Goal: Transaction & Acquisition: Subscribe to service/newsletter

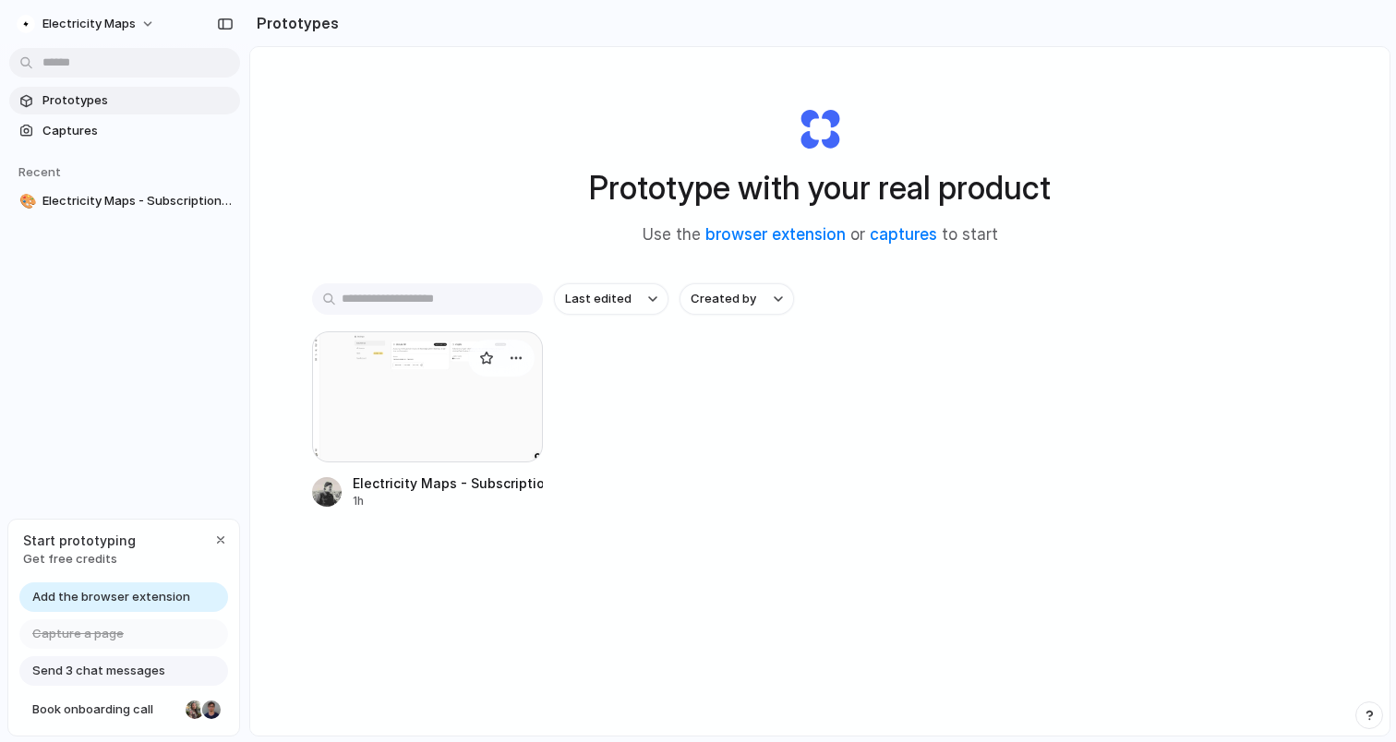
click at [435, 399] on div at bounding box center [427, 396] width 231 height 131
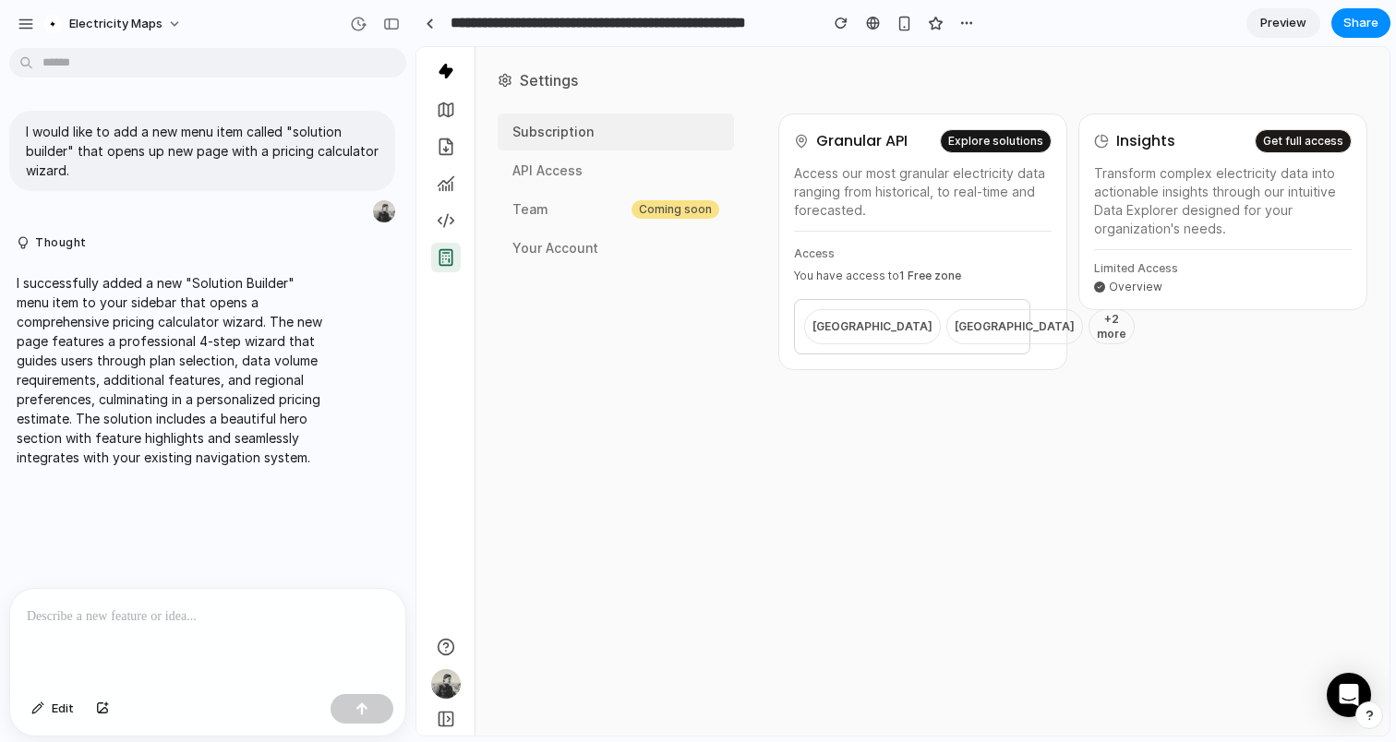
click at [445, 265] on rect "button" at bounding box center [445, 258] width 12 height 16
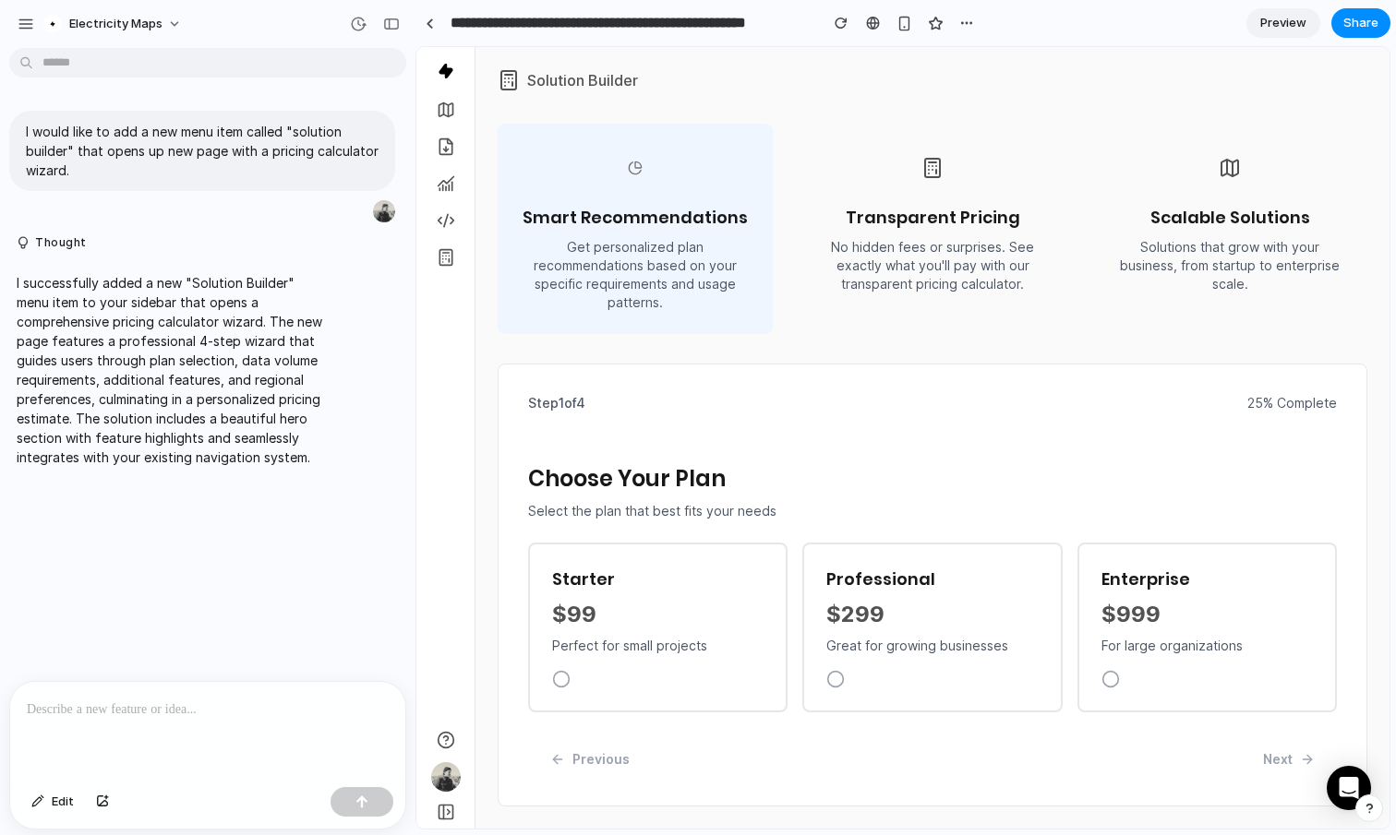
click at [729, 649] on p "Perfect for small projects" at bounding box center [657, 646] width 211 height 18
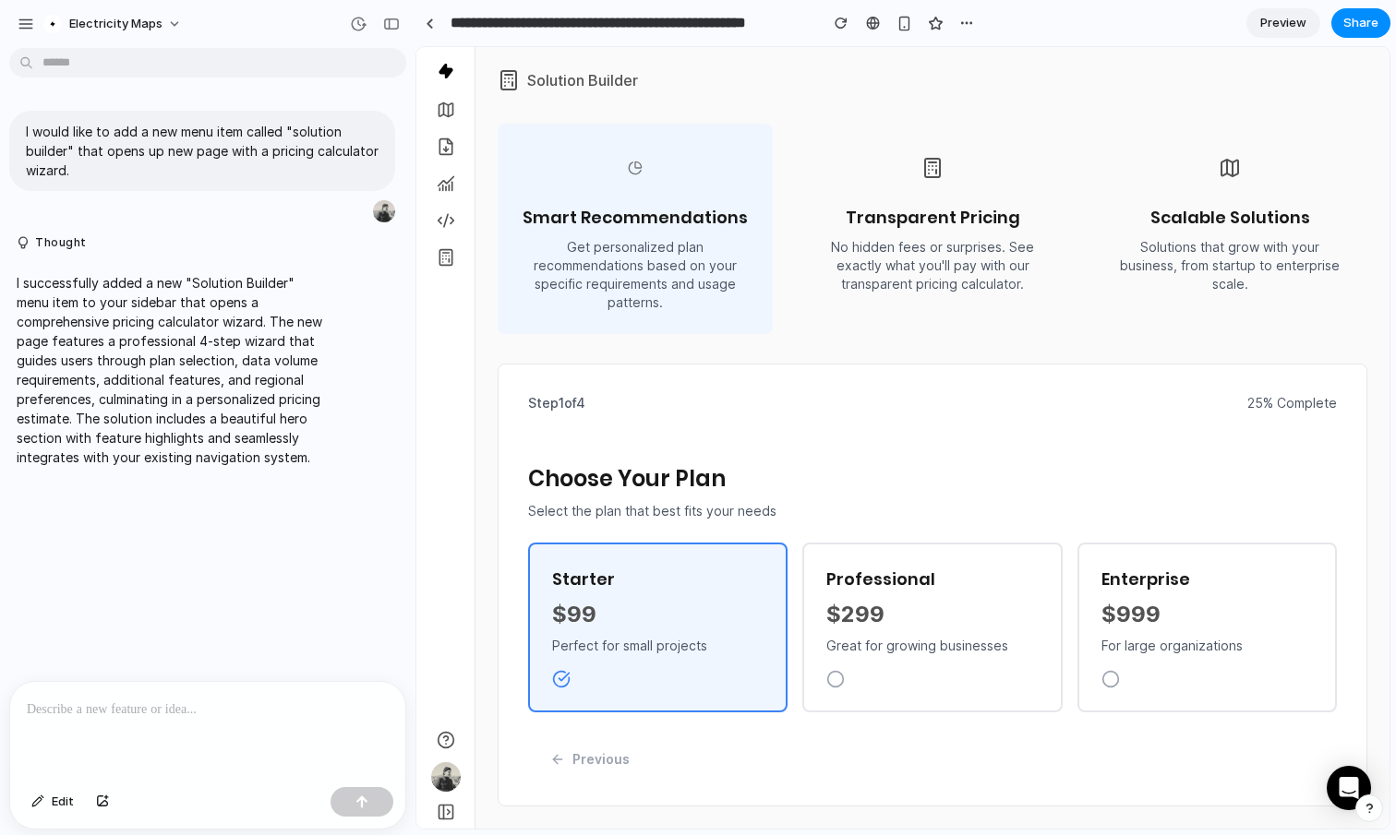
click at [1190, 661] on div "Enterprise $999 For large organizations" at bounding box center [1206, 628] width 259 height 170
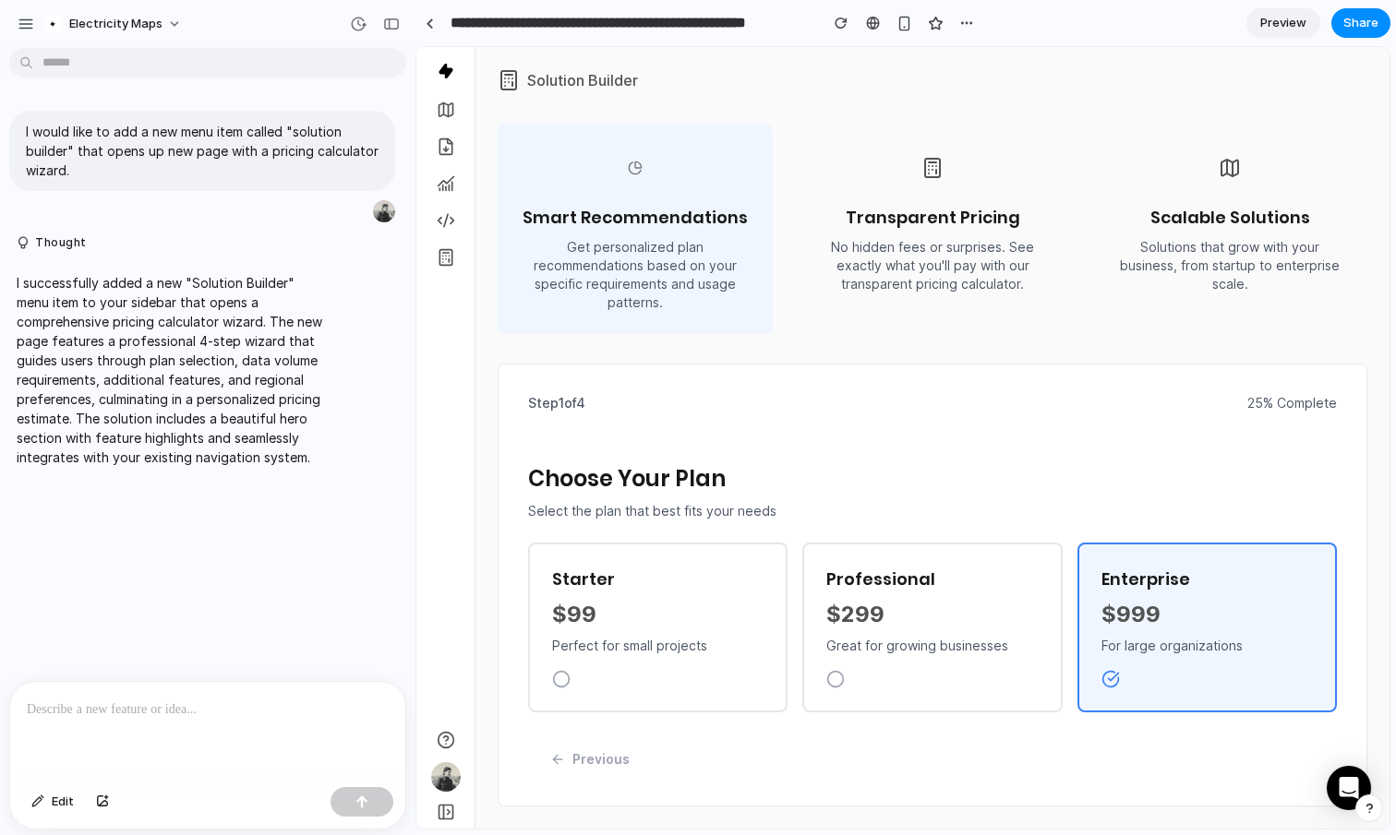
click at [942, 607] on div "$299" at bounding box center [931, 615] width 211 height 30
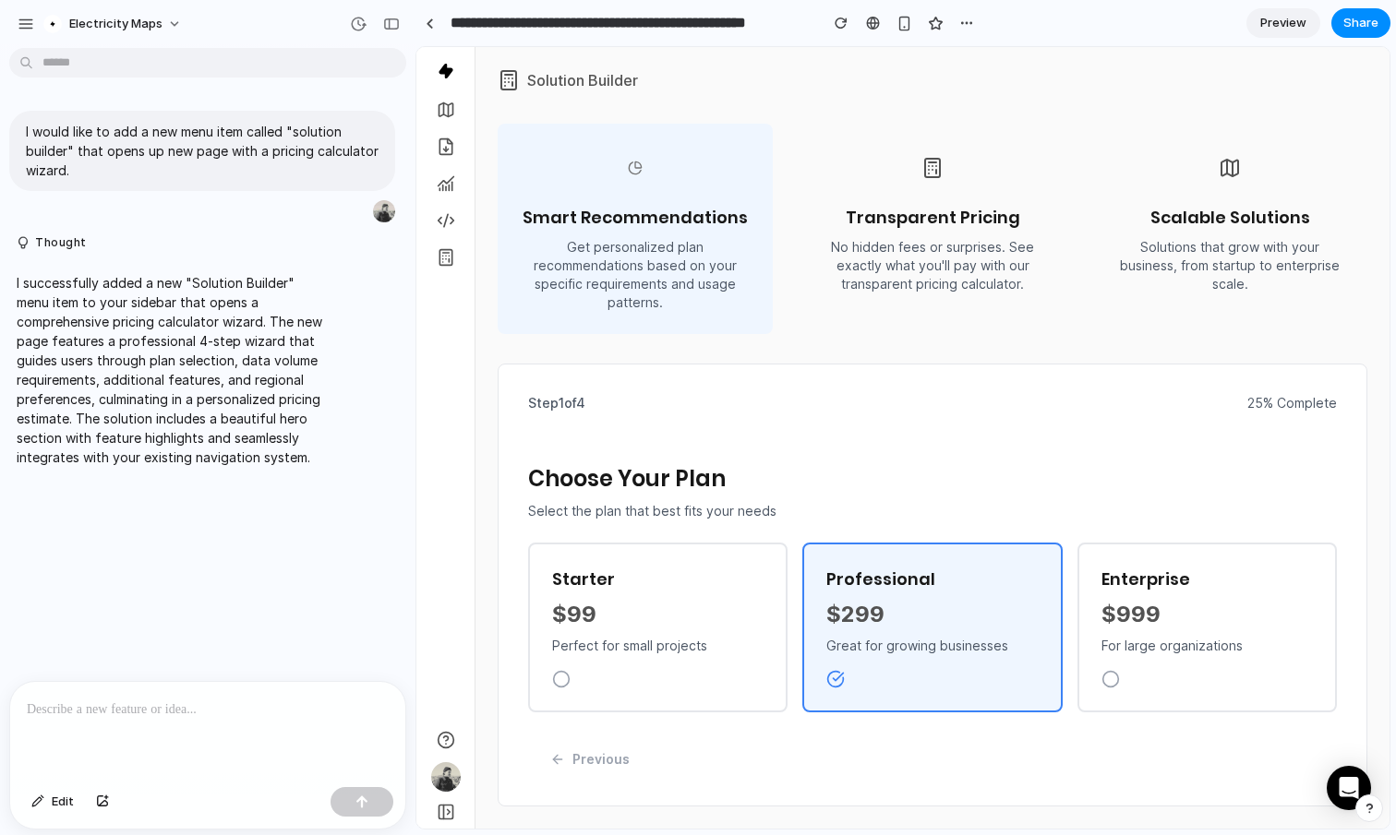
drag, startPoint x: 717, startPoint y: 671, endPoint x: 1237, endPoint y: 288, distance: 645.6
click at [718, 671] on div at bounding box center [657, 679] width 211 height 18
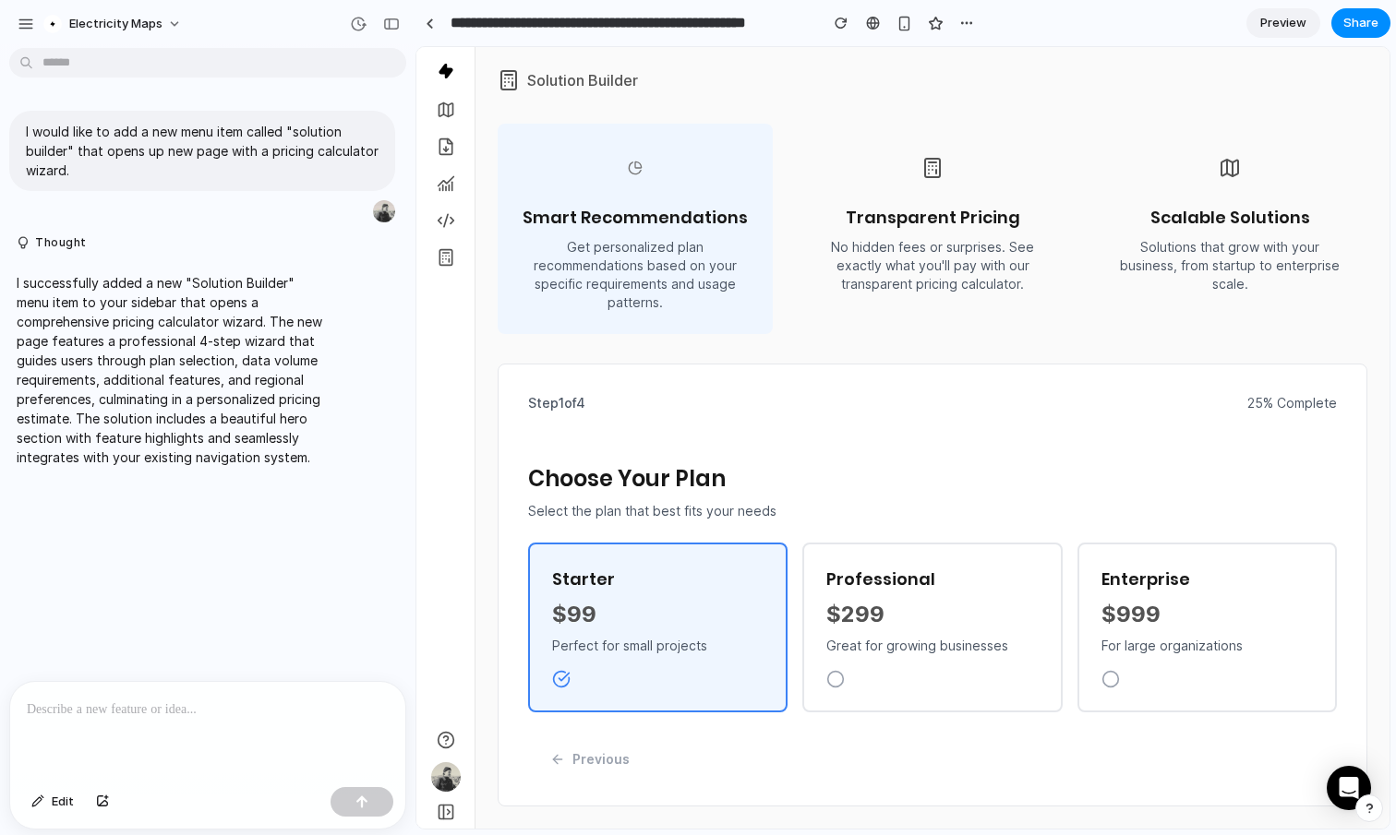
click at [1013, 249] on p "No hidden fees or surprises. See exactly what you'll pay with our transparent p…" at bounding box center [932, 265] width 231 height 55
drag, startPoint x: 958, startPoint y: 214, endPoint x: 1201, endPoint y: 174, distance: 246.1
click at [960, 214] on h3 "Transparent Pricing" at bounding box center [932, 218] width 231 height 26
click at [1232, 242] on p "Solutions that grow with your business, from startup to enterprise scale." at bounding box center [1229, 265] width 231 height 55
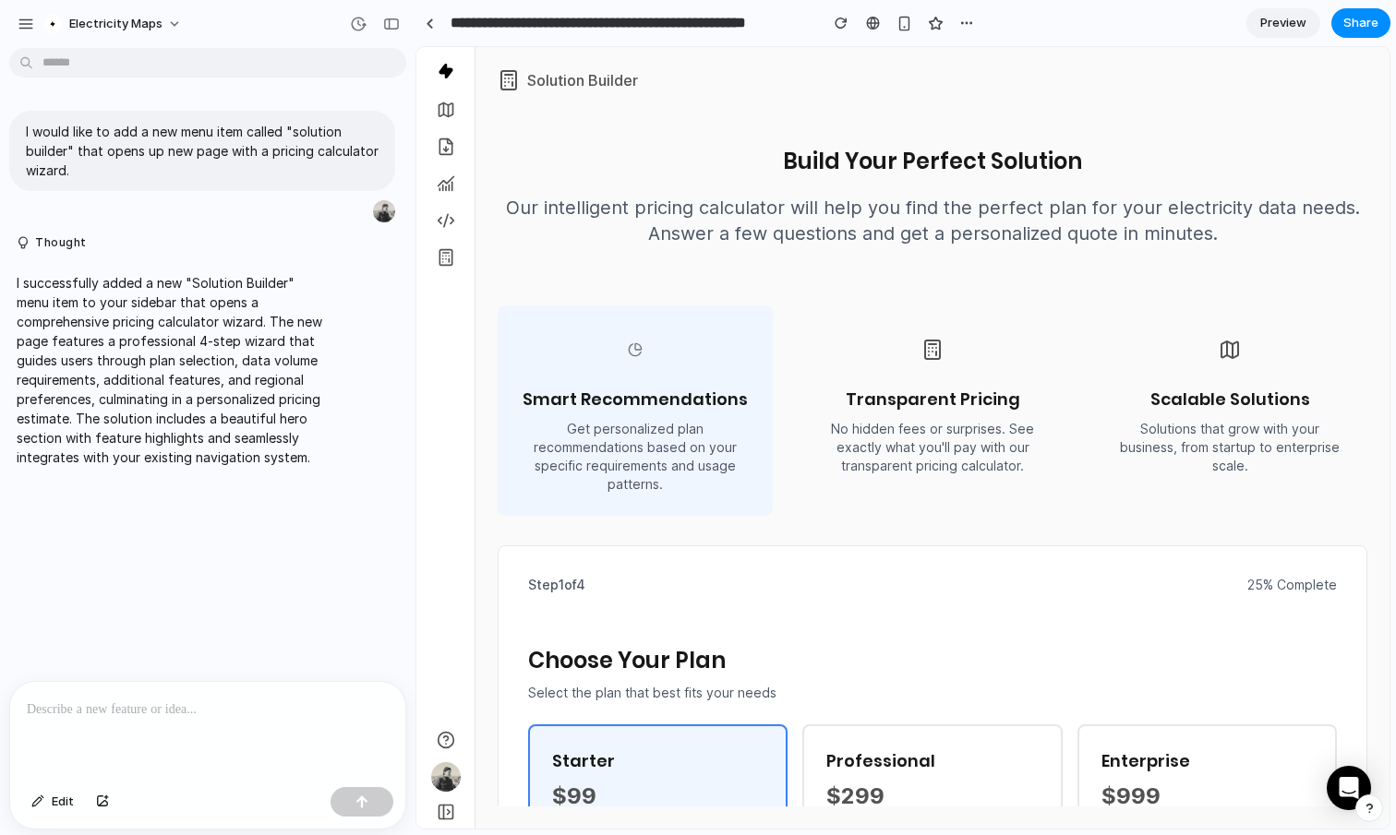
scroll to position [0, 0]
click at [451, 264] on icon "button" at bounding box center [446, 257] width 18 height 18
drag, startPoint x: 882, startPoint y: 403, endPoint x: 1122, endPoint y: 404, distance: 240.9
click at [883, 403] on h3 "Transparent Pricing" at bounding box center [932, 400] width 231 height 26
click at [1227, 395] on h3 "Scalable Solutions" at bounding box center [1229, 400] width 231 height 26
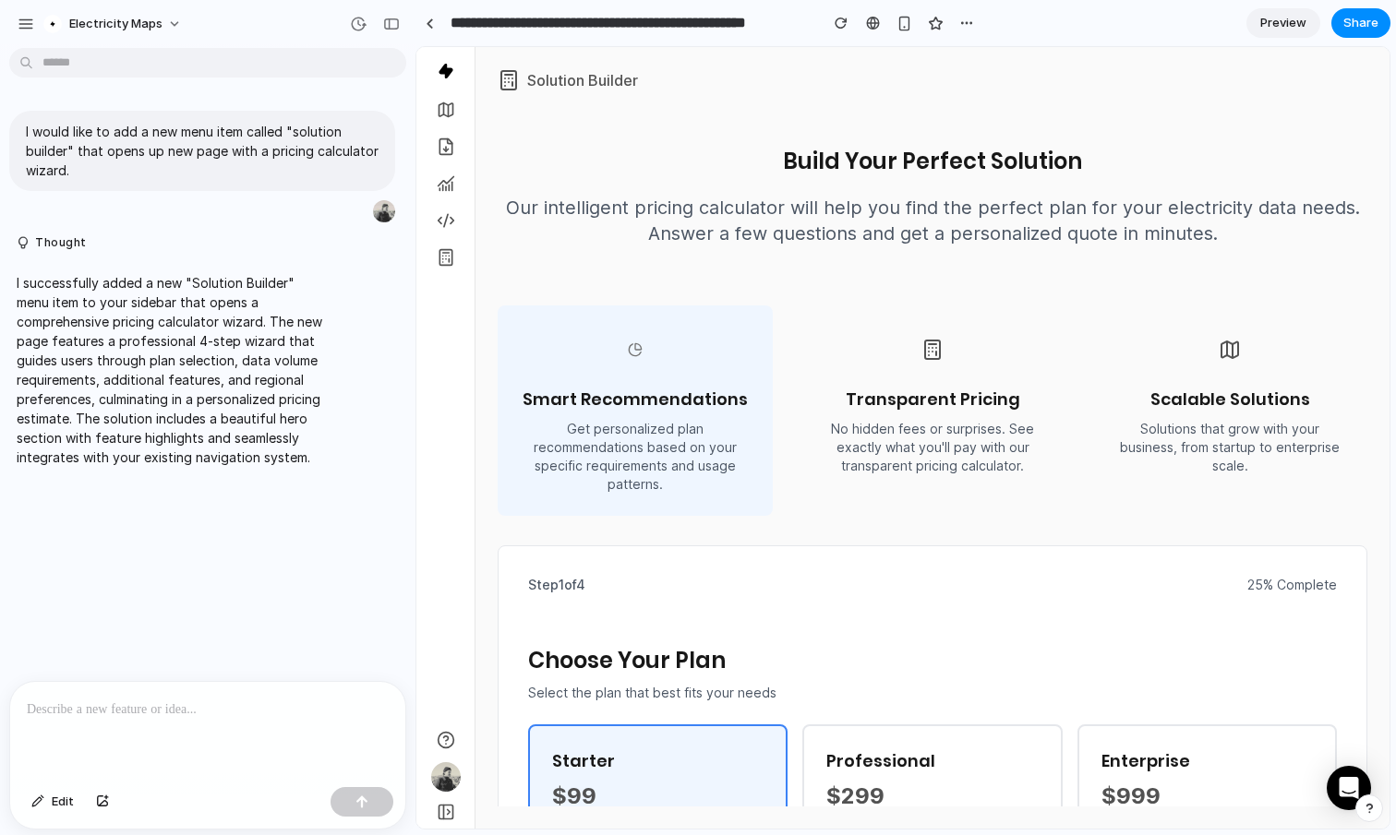
click at [1230, 394] on h3 "Scalable Solutions" at bounding box center [1229, 400] width 231 height 26
click at [885, 418] on div "Transparent Pricing No hidden fees or surprises. See exactly what you'll pay wi…" at bounding box center [932, 411] width 275 height 210
drag, startPoint x: 1259, startPoint y: 348, endPoint x: 1247, endPoint y: 354, distance: 13.2
click at [1252, 351] on div "Scalable Solutions Solutions that grow with your business, from startup to ente…" at bounding box center [1229, 411] width 275 height 210
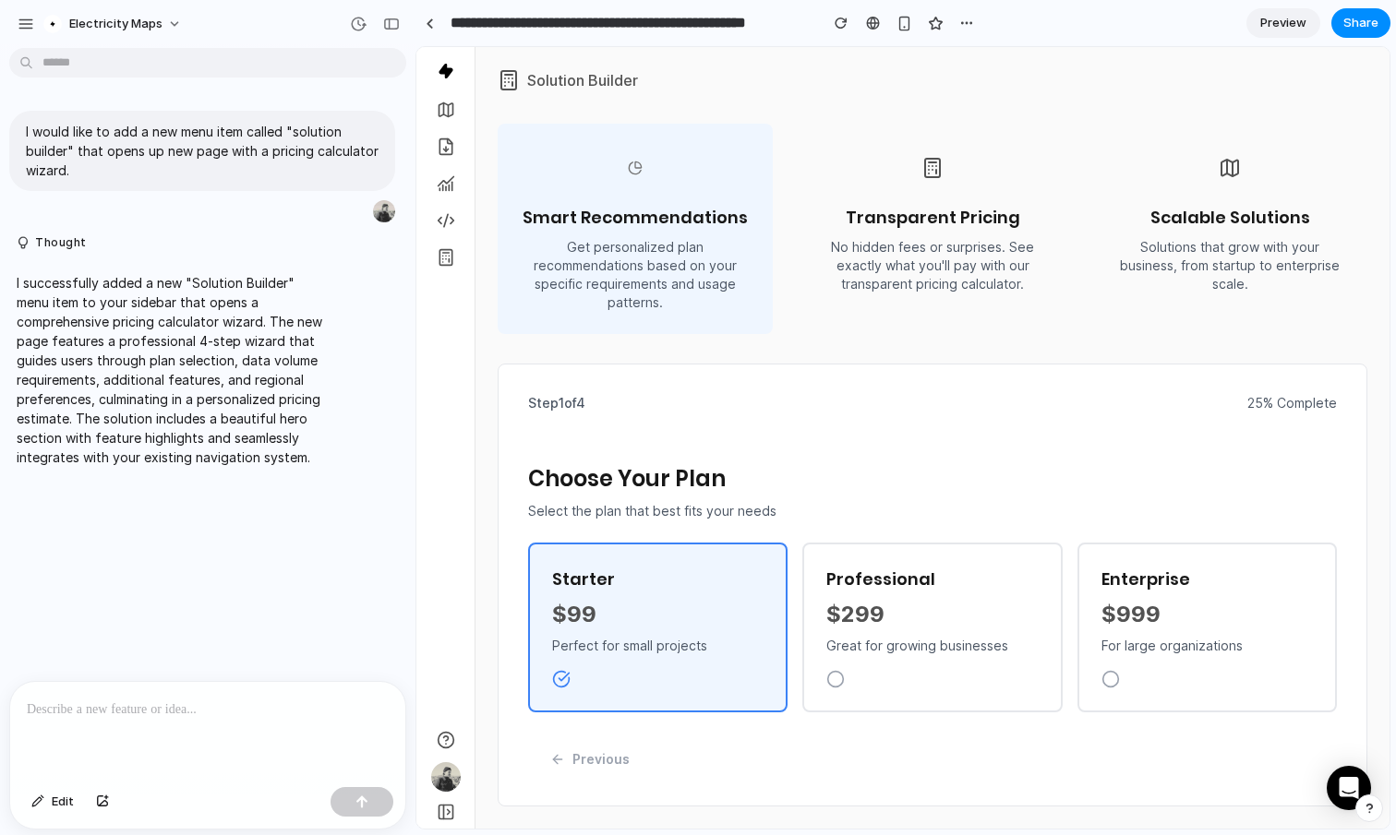
scroll to position [183, 0]
drag, startPoint x: 856, startPoint y: 592, endPoint x: 1125, endPoint y: 620, distance: 271.1
click at [856, 592] on h3 "Professional" at bounding box center [931, 580] width 211 height 26
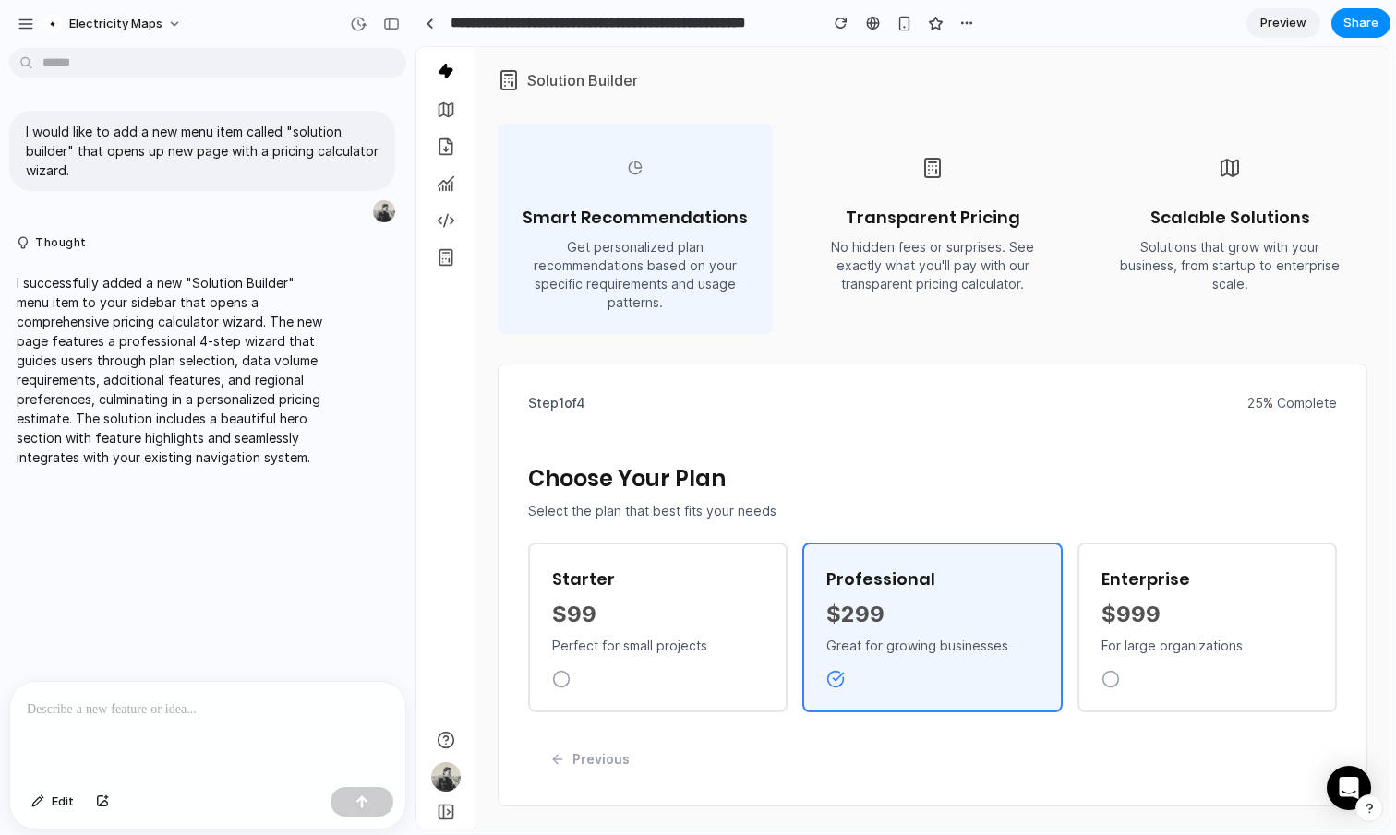
drag, startPoint x: 1276, startPoint y: 654, endPoint x: 1261, endPoint y: 651, distance: 15.0
click at [1276, 654] on p "For large organizations" at bounding box center [1206, 646] width 211 height 18
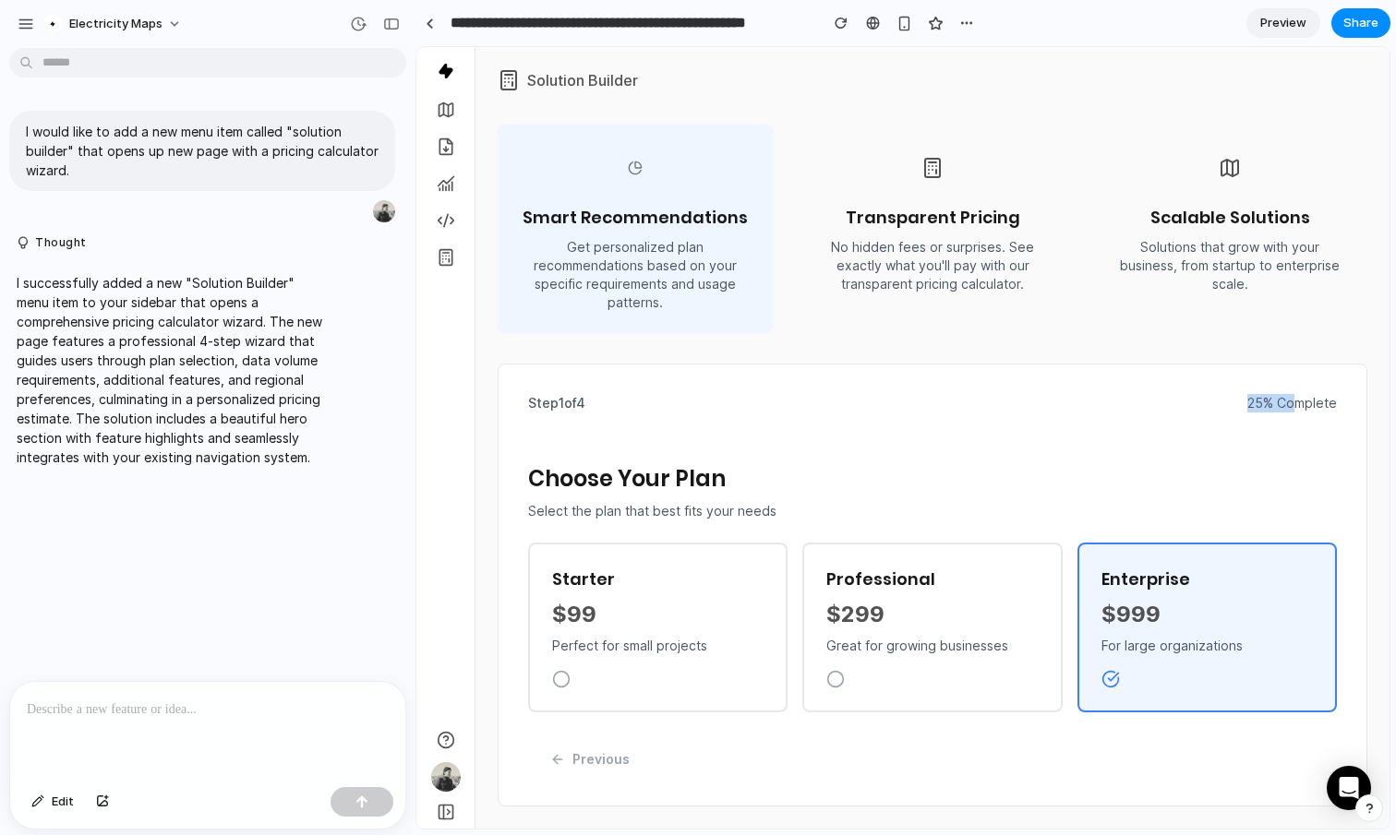
click at [1298, 402] on span "25 % Complete" at bounding box center [1292, 403] width 90 height 18
click at [1298, 741] on button "Next" at bounding box center [1289, 759] width 96 height 34
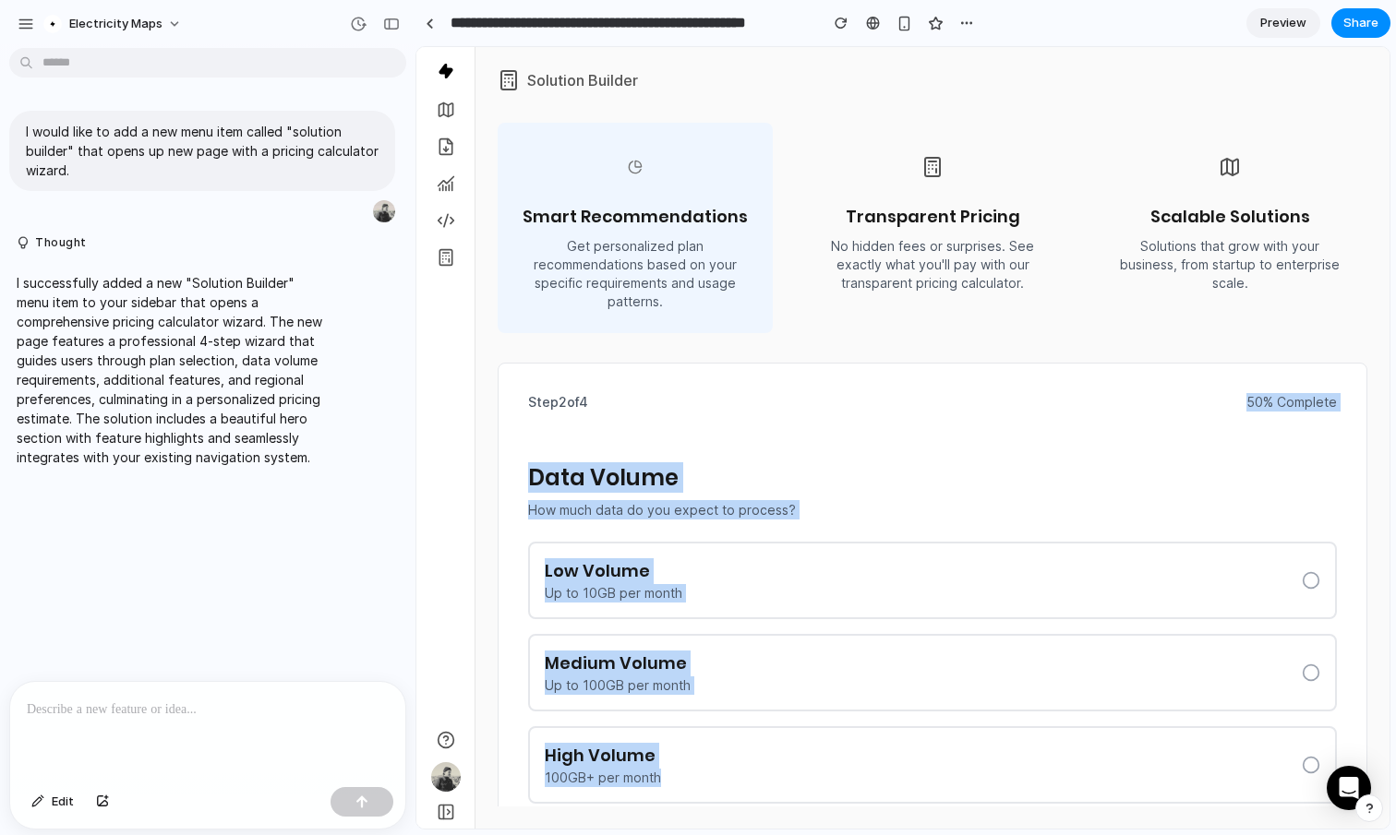
click at [1298, 741] on div "High Volume 100GB+ per month" at bounding box center [932, 765] width 809 height 78
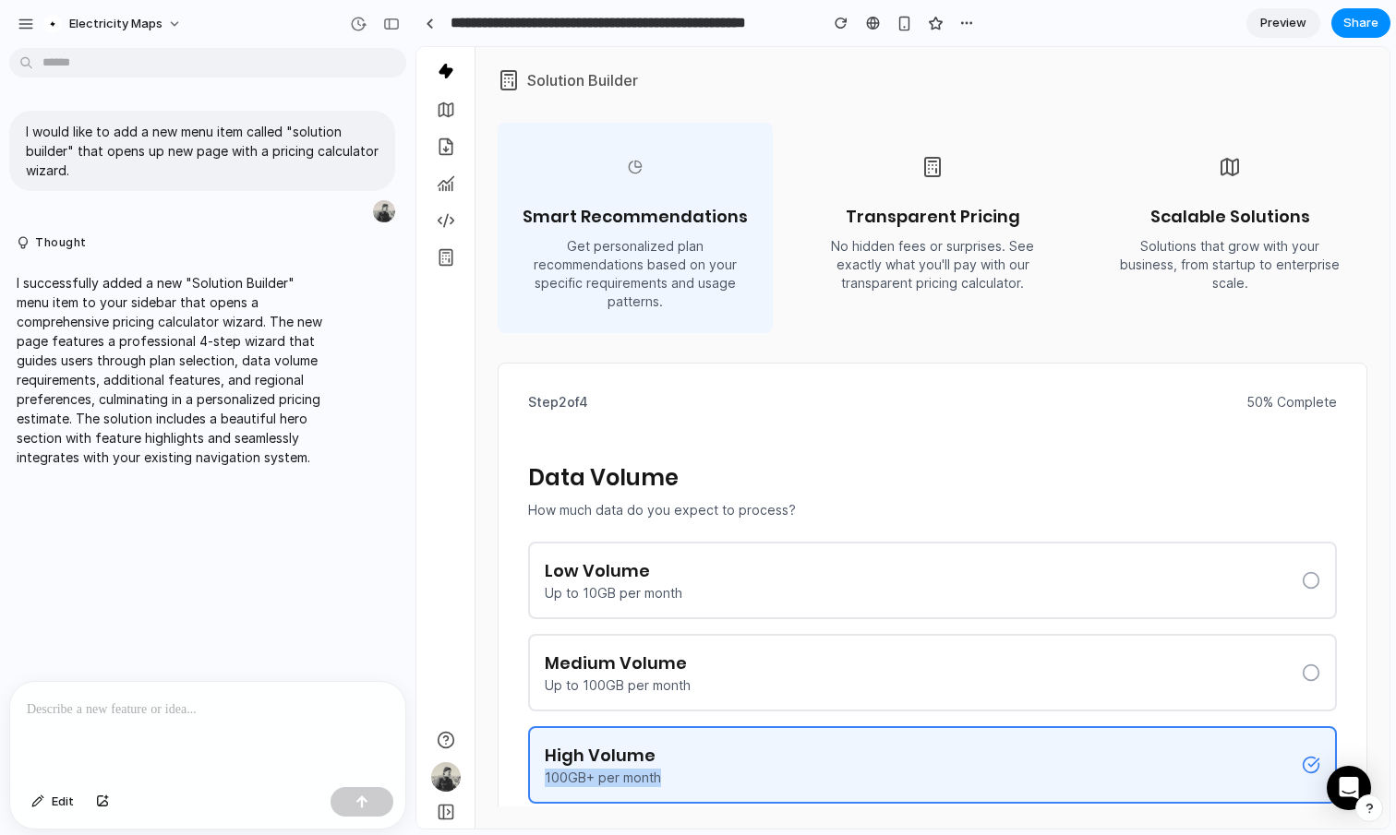
click at [1298, 741] on div "High Volume 100GB+ per month" at bounding box center [932, 765] width 809 height 78
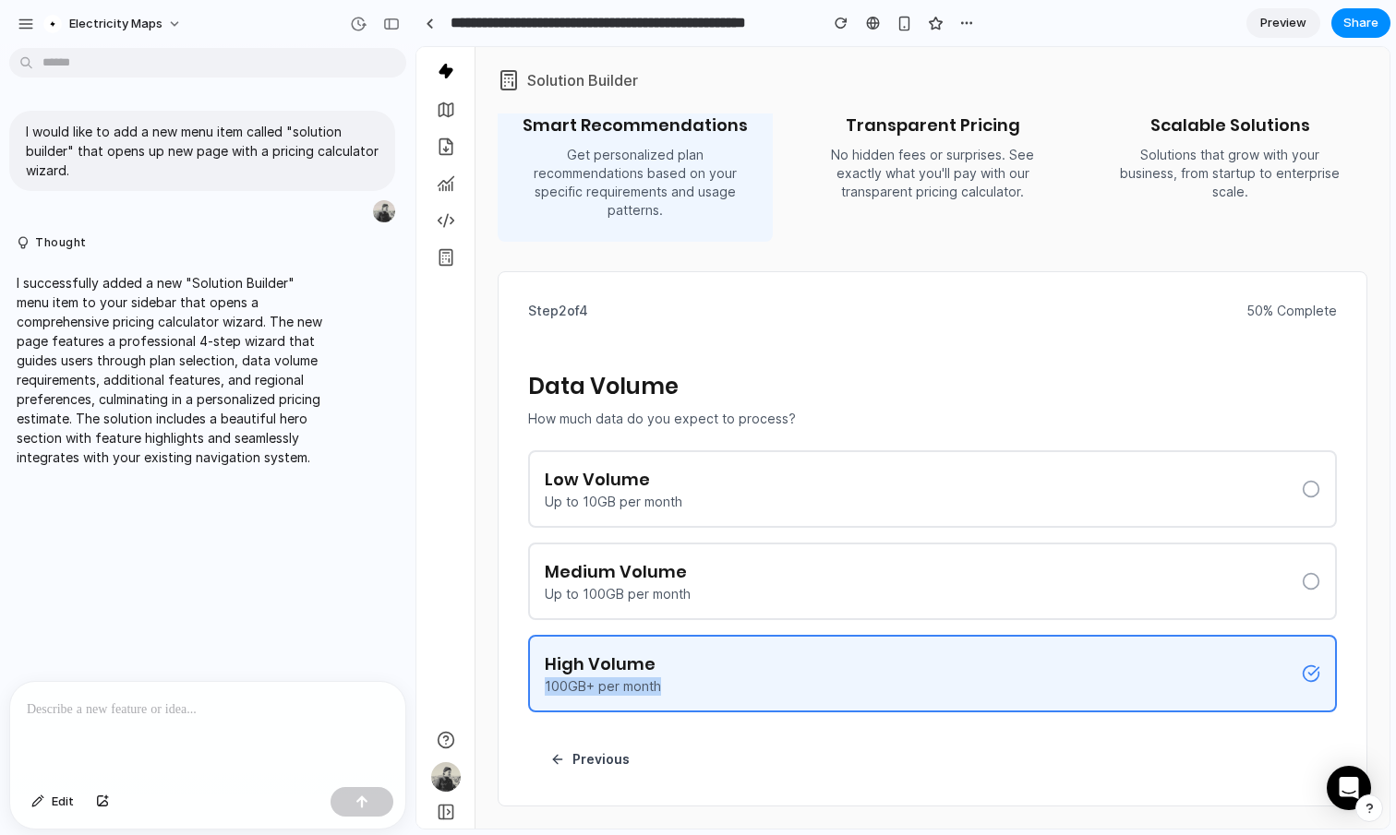
scroll to position [275, 0]
click at [1170, 461] on div "Low Volume Up to 10GB per month" at bounding box center [932, 489] width 809 height 78
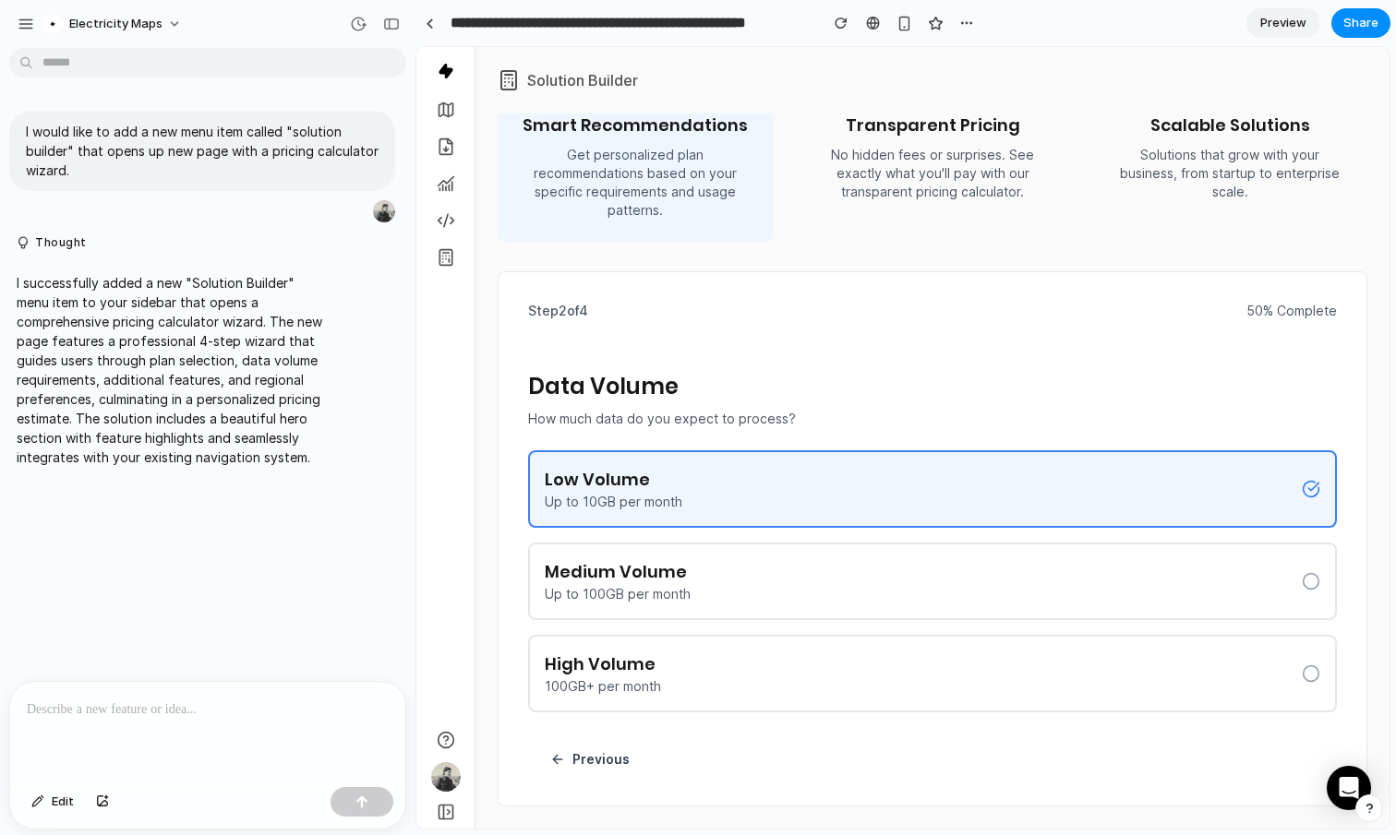
click at [1166, 559] on div "Medium Volume Up to 100GB per month" at bounding box center [932, 582] width 809 height 78
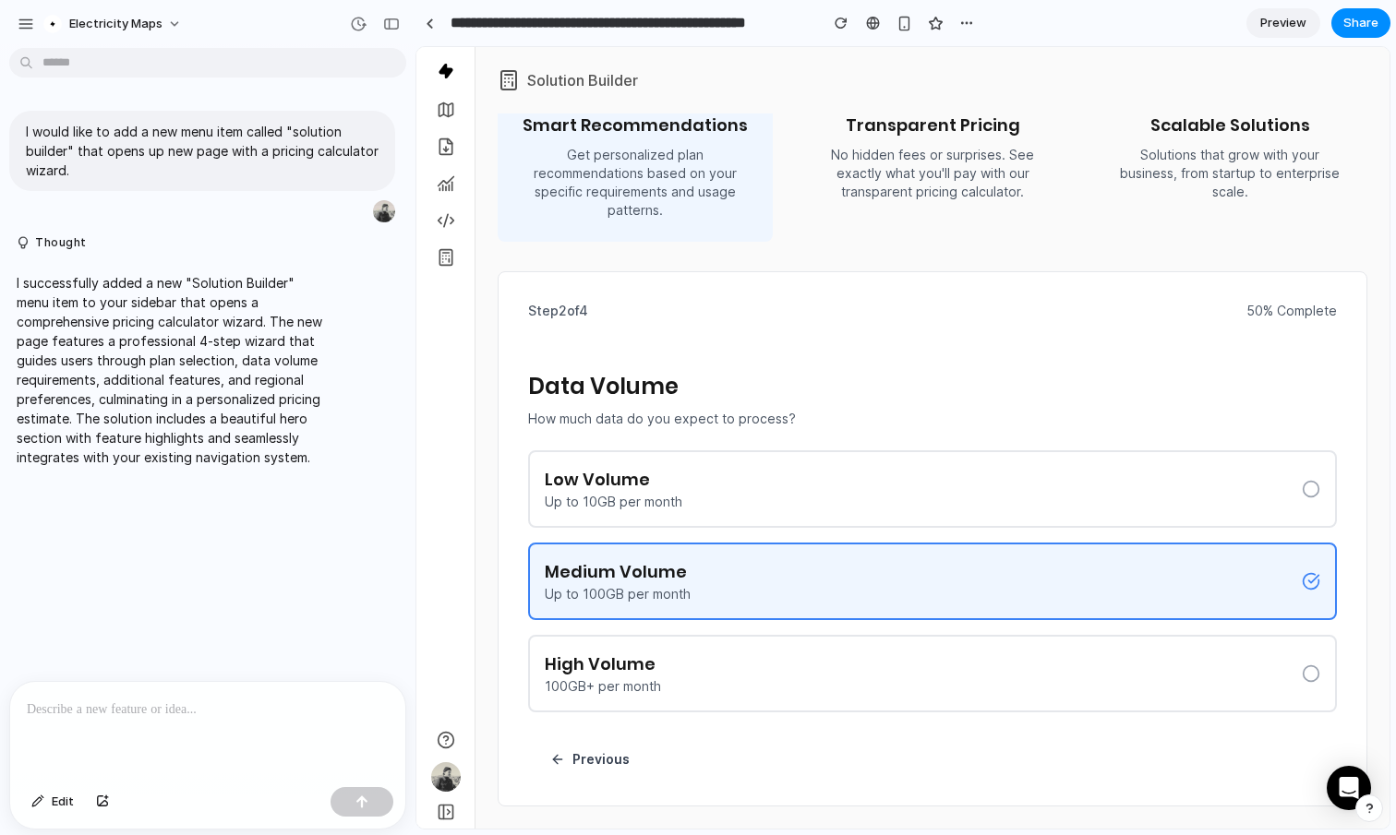
drag, startPoint x: 1087, startPoint y: 670, endPoint x: 1124, endPoint y: 693, distance: 43.5
click at [1087, 670] on div "High Volume 100GB+ per month" at bounding box center [932, 674] width 809 height 78
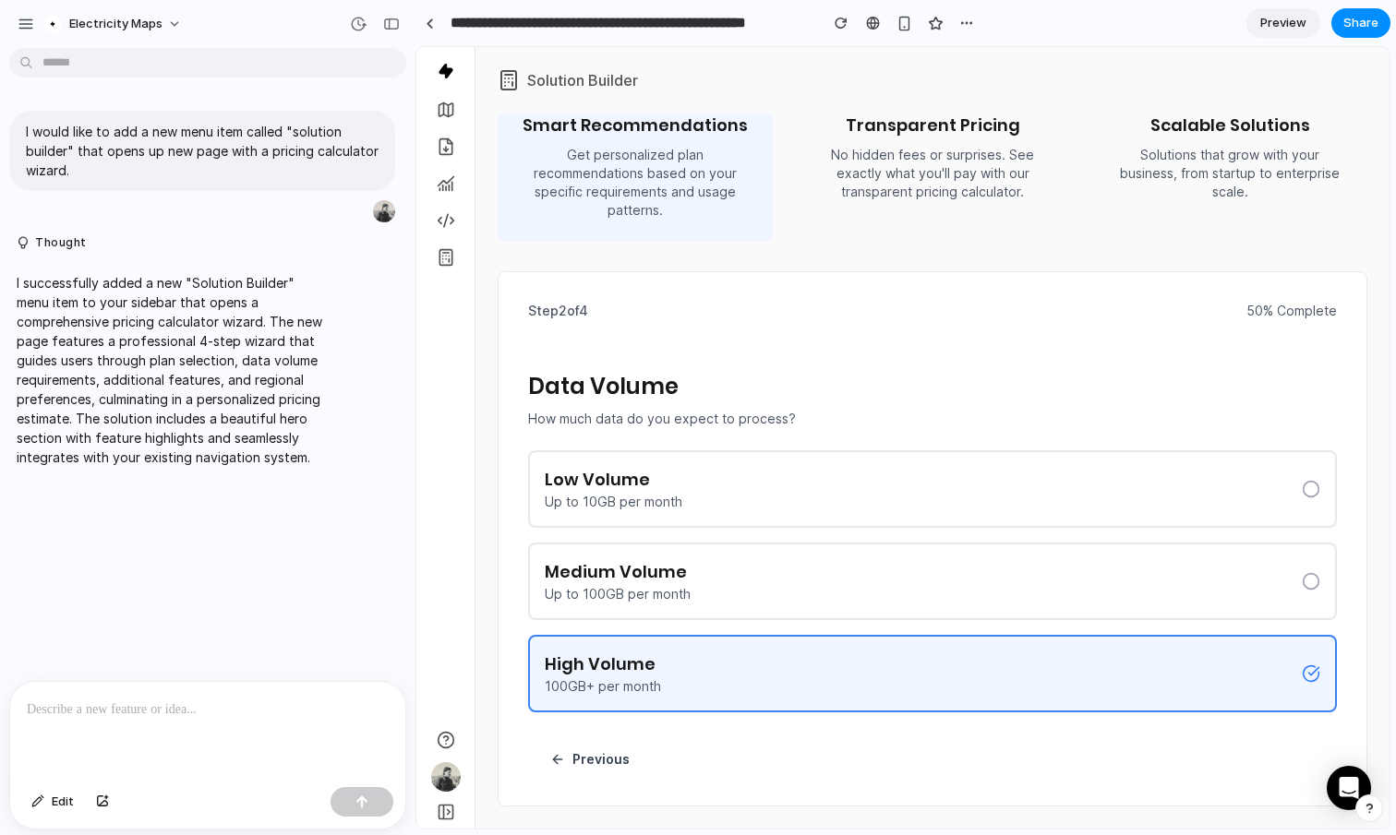
click at [1264, 741] on button "Next" at bounding box center [1289, 759] width 96 height 34
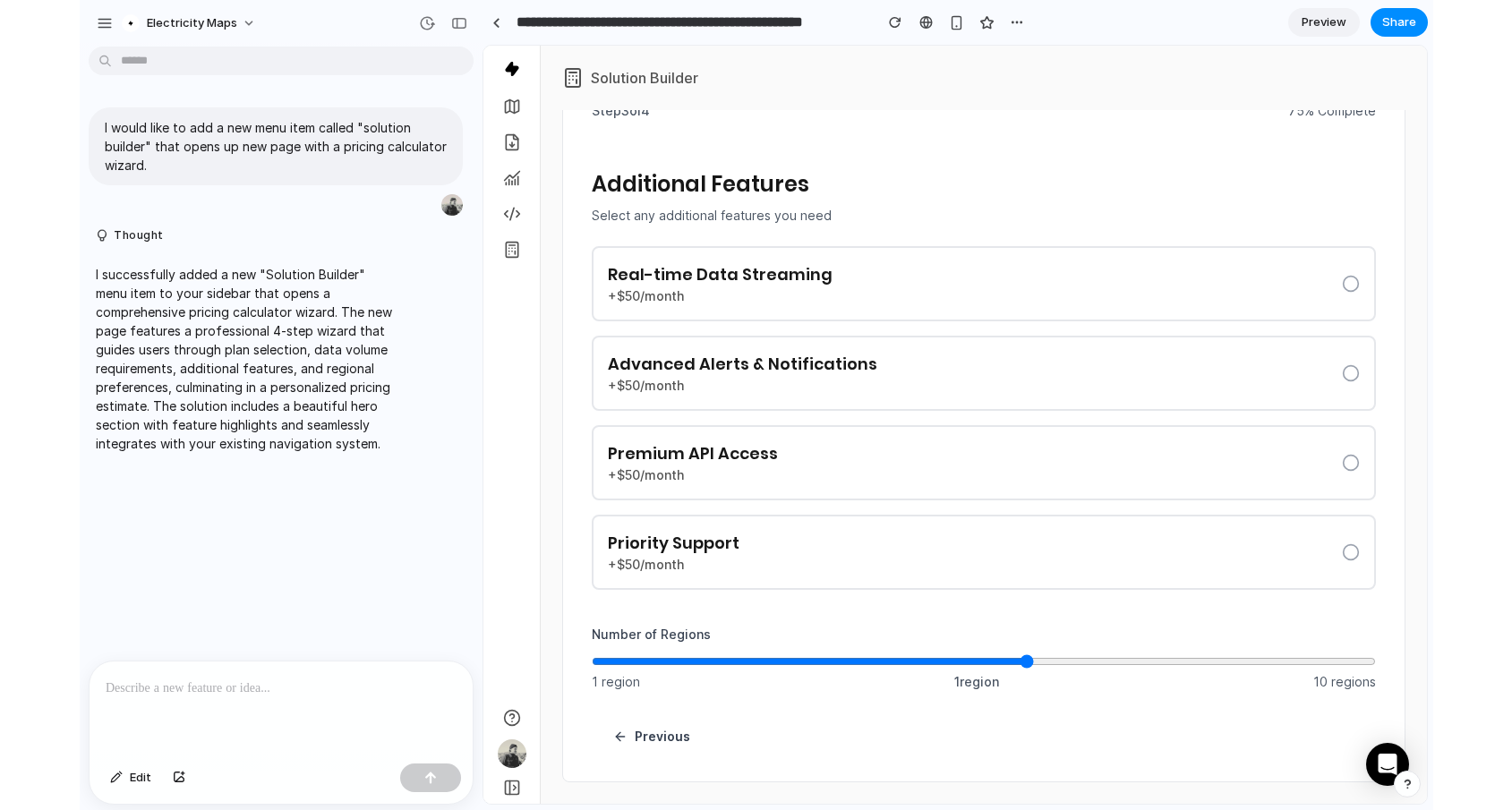
scroll to position [439, 0]
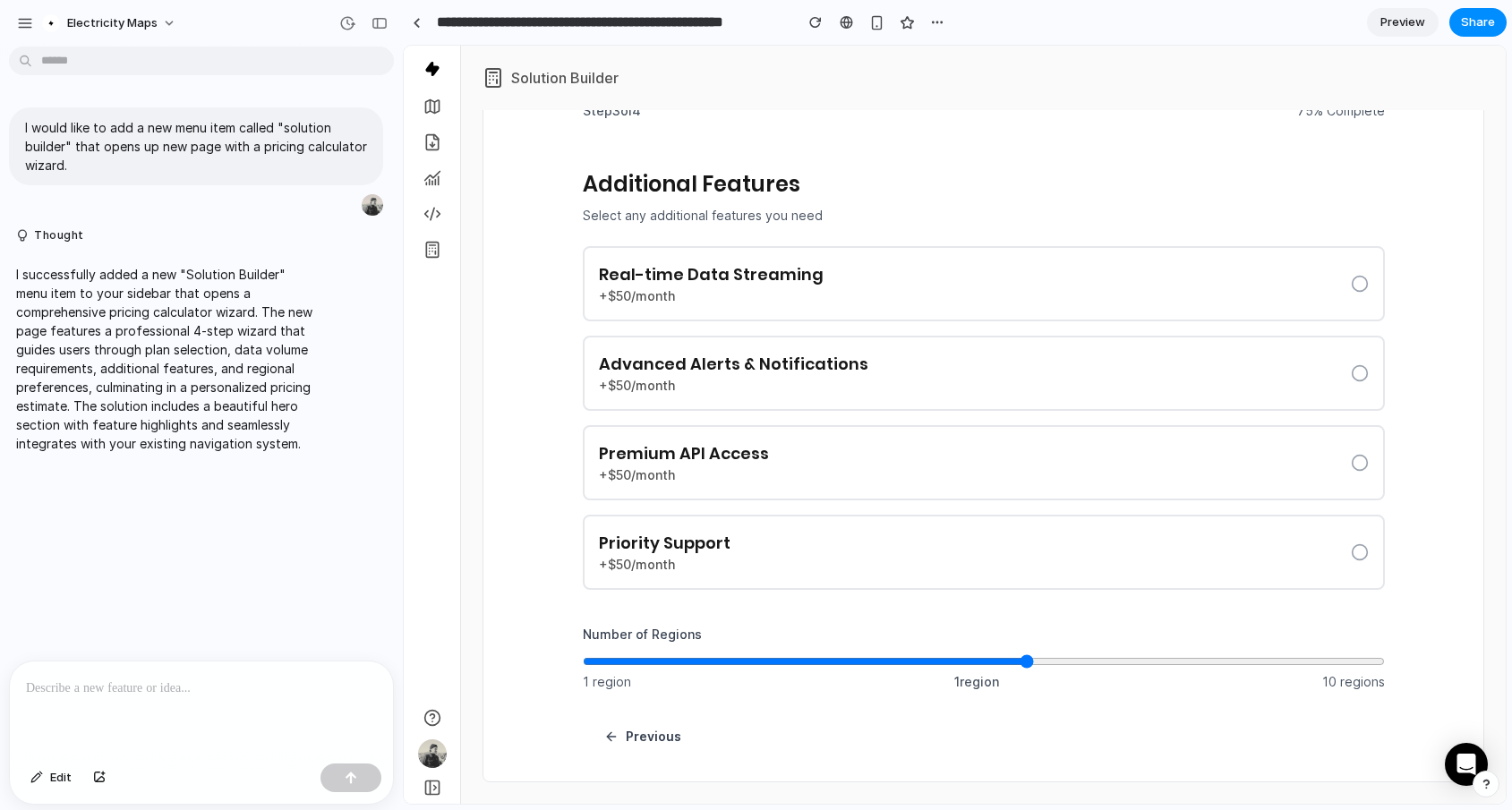
click at [893, 310] on div "Real-time Data Streaming +$50/month" at bounding box center [983, 284] width 802 height 76
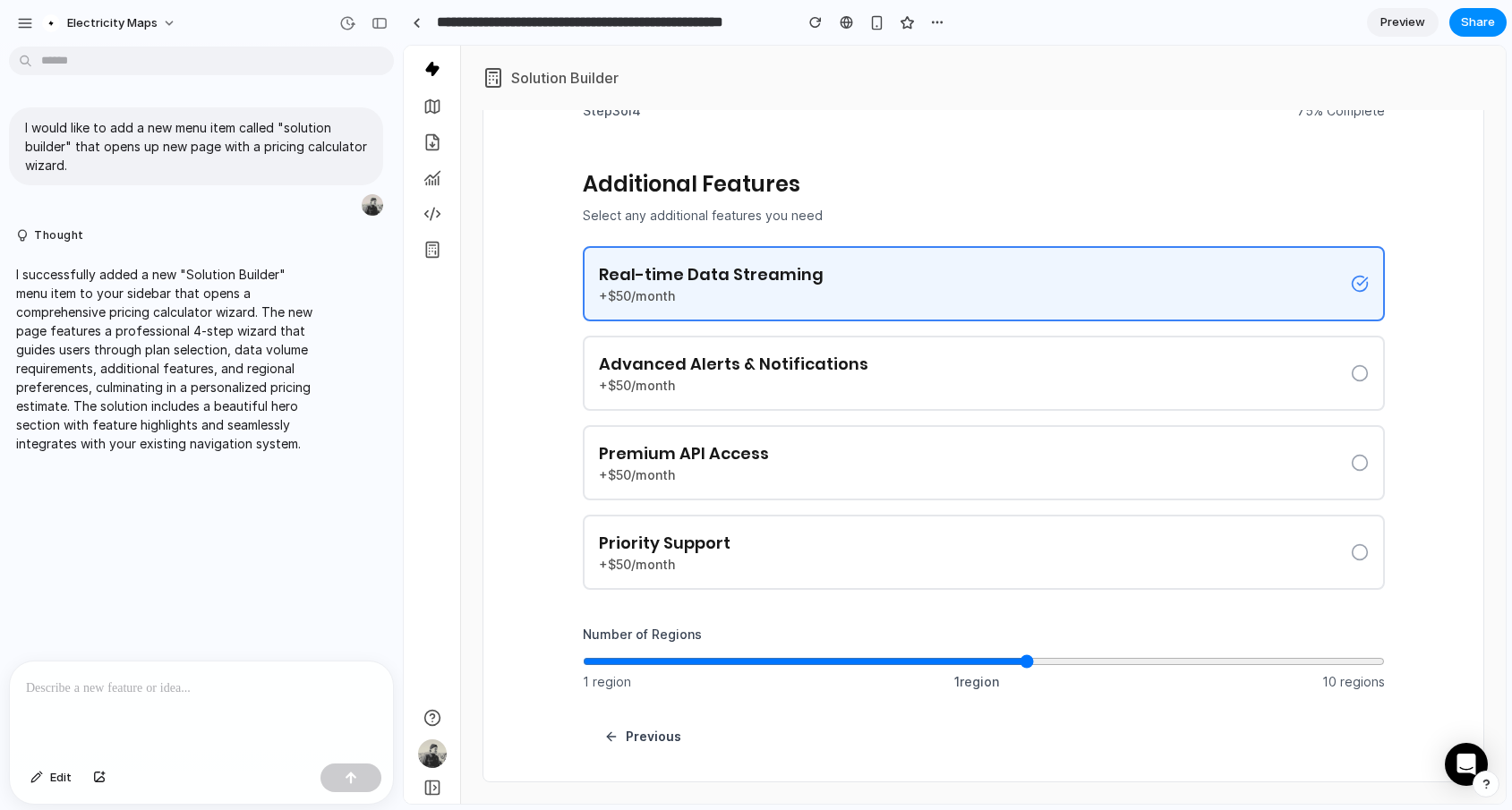
drag, startPoint x: 1160, startPoint y: 494, endPoint x: 1199, endPoint y: 555, distance: 72.4
click at [1163, 494] on div "Premium API Access +$50/month" at bounding box center [983, 463] width 802 height 76
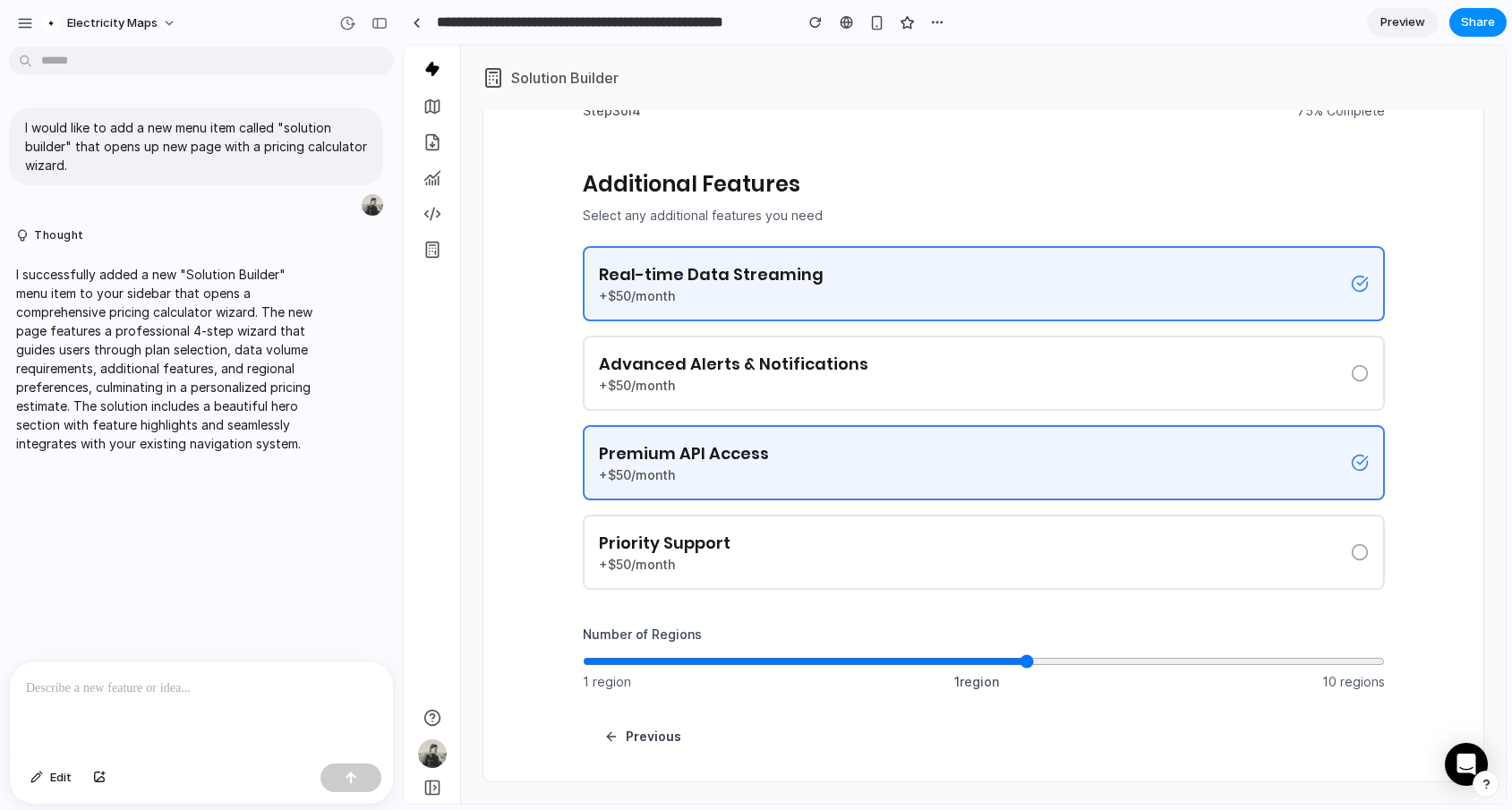
click at [1316, 719] on button "Next" at bounding box center [1338, 736] width 93 height 33
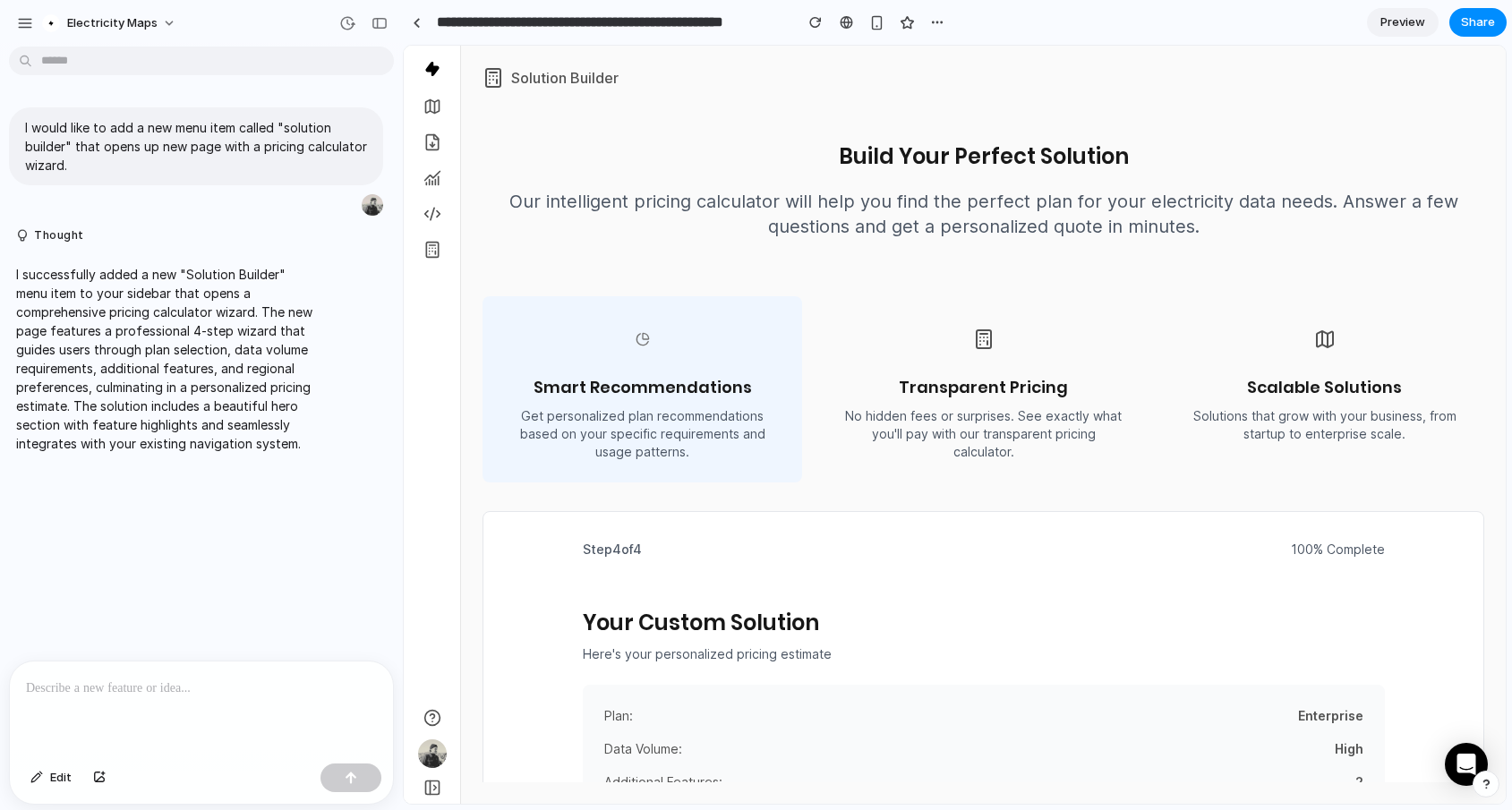
scroll to position [0, 0]
